Goal: Check status: Check status

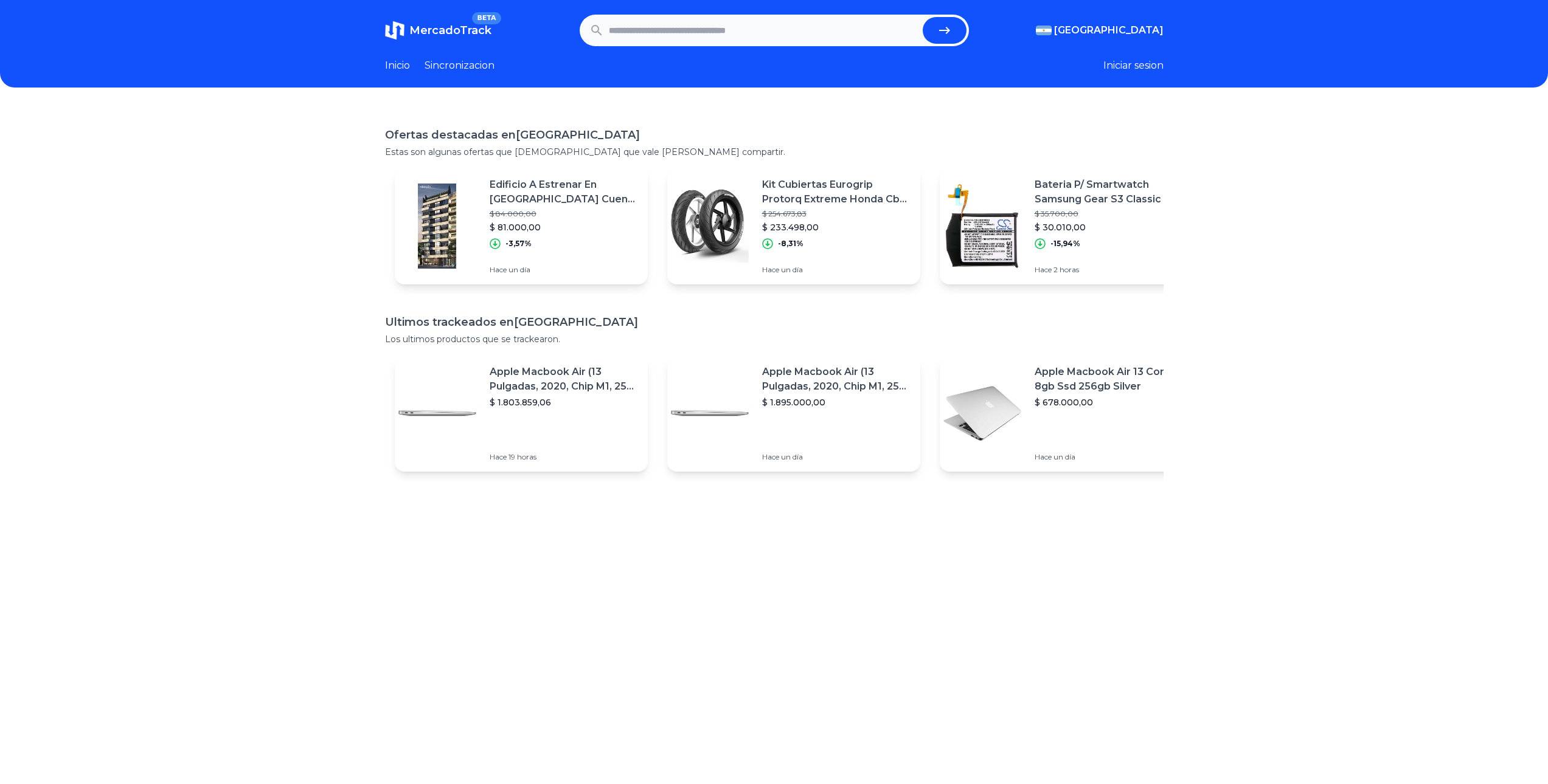
click at [724, 29] on input "text" at bounding box center [764, 30] width 309 height 27
paste input "**********"
click at [949, 23] on icon "submit" at bounding box center [945, 30] width 15 height 15
type input "**********"
